Goal: Transaction & Acquisition: Purchase product/service

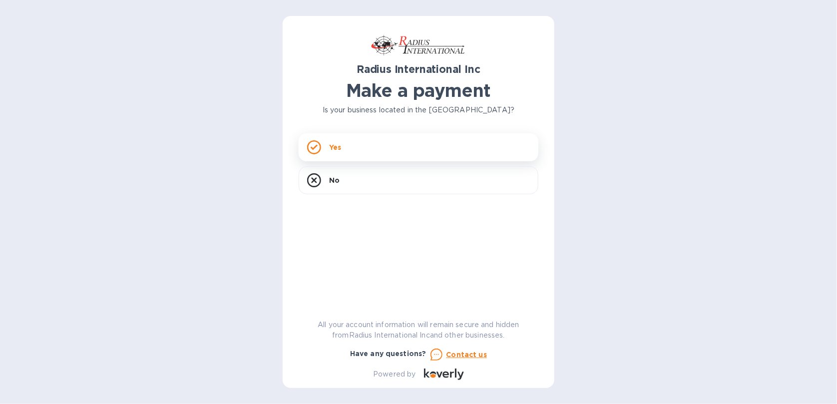
click at [374, 147] on div "Yes" at bounding box center [419, 147] width 240 height 28
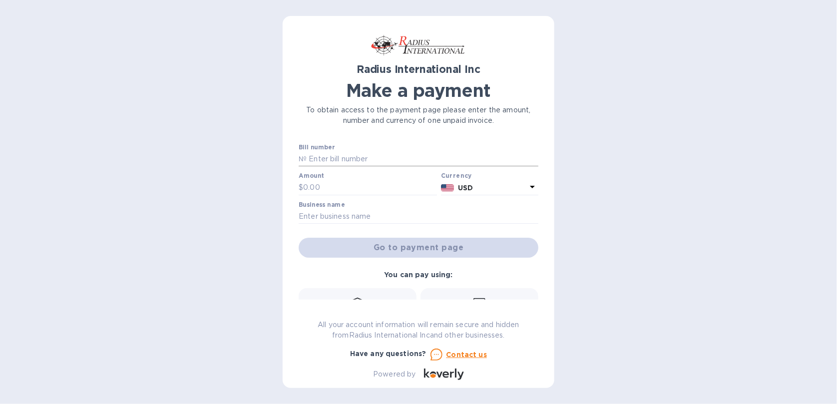
click at [356, 163] on input "text" at bounding box center [423, 159] width 232 height 15
type input "SAE00099159"
click at [338, 186] on input "text" at bounding box center [370, 187] width 134 height 15
type input "1,872"
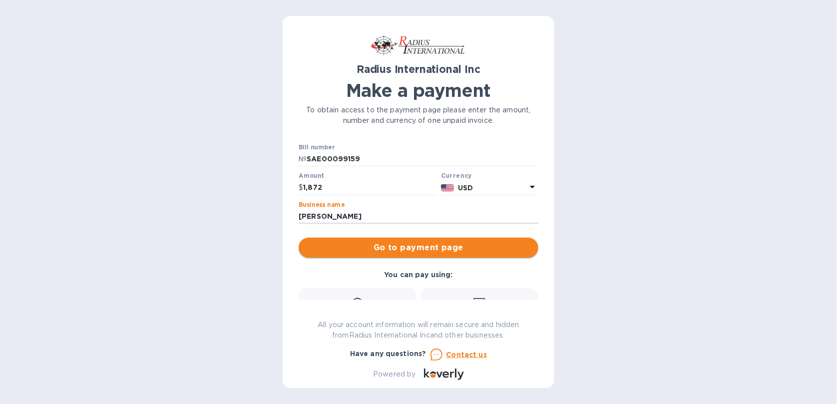
type input "[PERSON_NAME]"
click at [383, 250] on span "Go to payment page" at bounding box center [419, 248] width 224 height 12
